Goal: Task Accomplishment & Management: Use online tool/utility

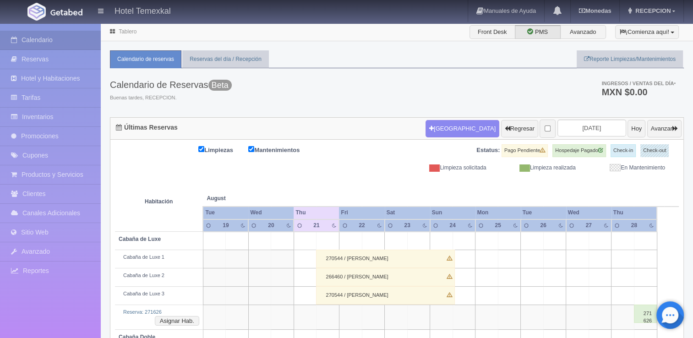
click at [177, 310] on div "Reserva: 271626 Asignar Hab." at bounding box center [159, 312] width 81 height 7
click at [169, 319] on button "Asignar Hab." at bounding box center [177, 321] width 44 height 10
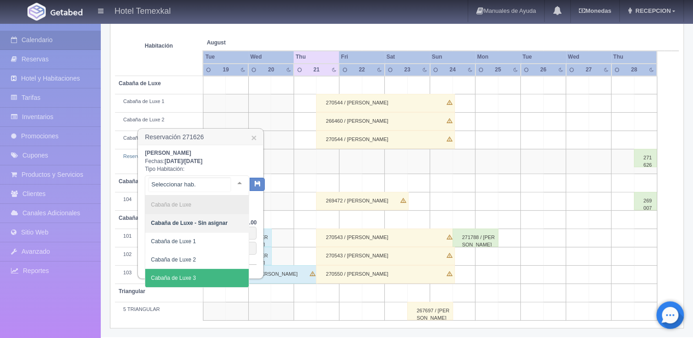
click at [201, 270] on span "Cabaña de Luxe 3" at bounding box center [197, 278] width 104 height 18
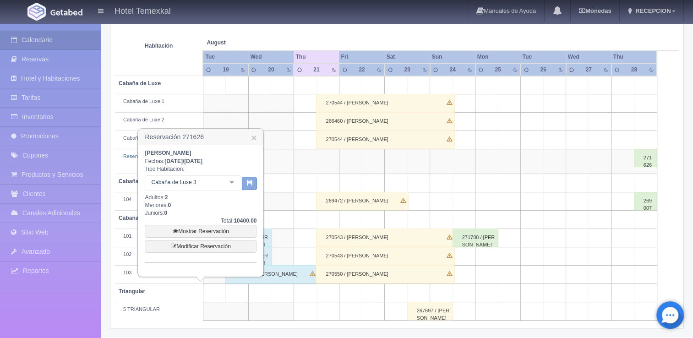
click at [251, 182] on icon "button" at bounding box center [250, 183] width 6 height 6
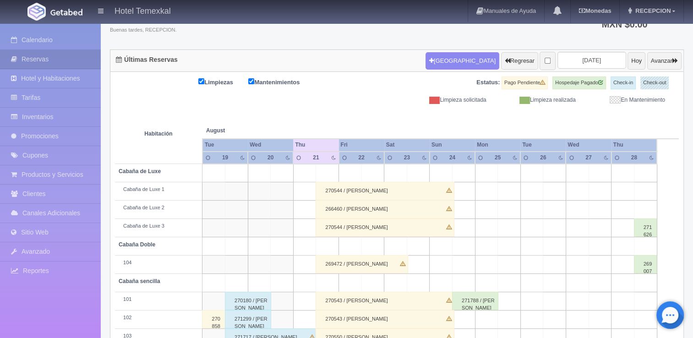
scroll to position [126, 0]
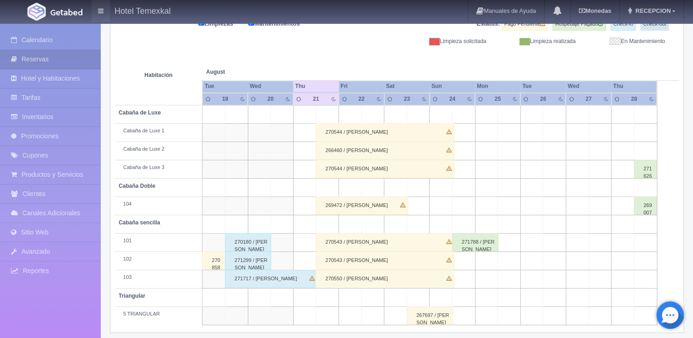
scroll to position [126, 0]
